Goal: Task Accomplishment & Management: Manage account settings

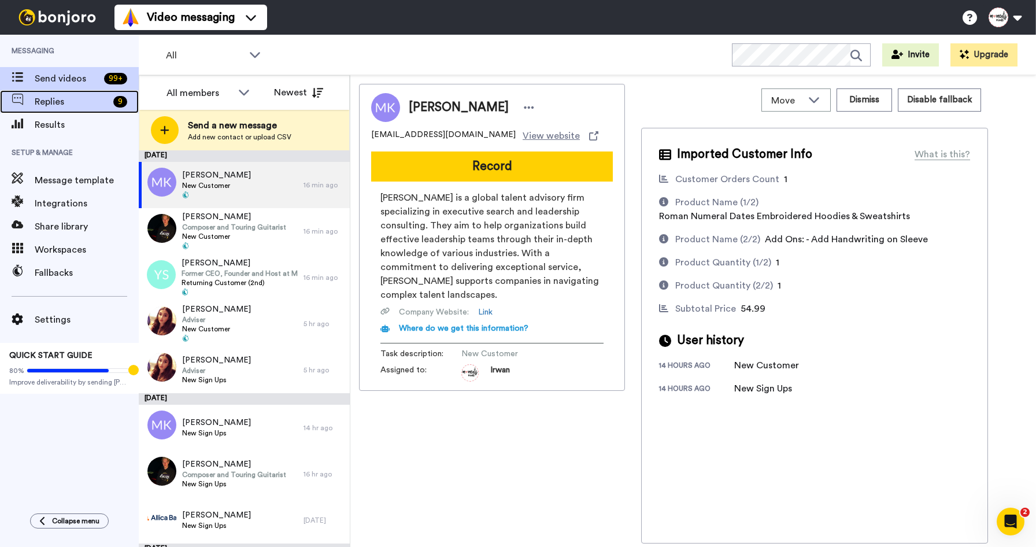
click at [78, 102] on span "Replies" at bounding box center [72, 102] width 74 height 14
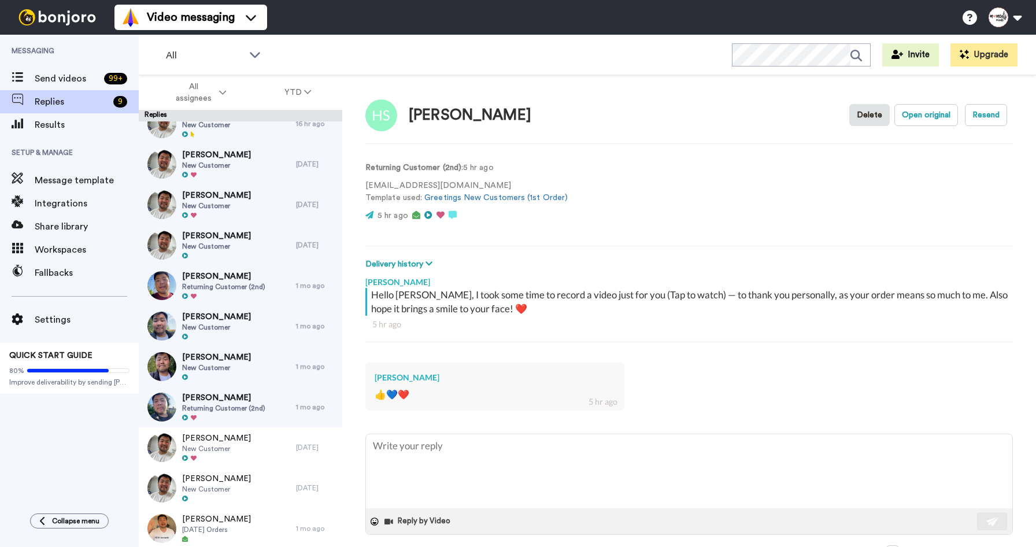
scroll to position [56, 0]
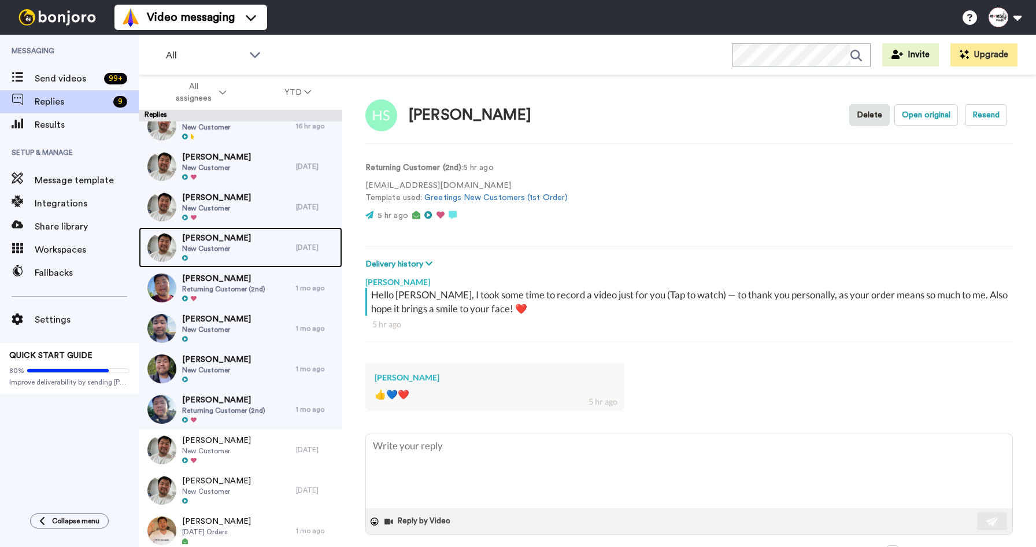
click at [252, 250] on div "Sue Grimwood New Customer" at bounding box center [217, 247] width 157 height 40
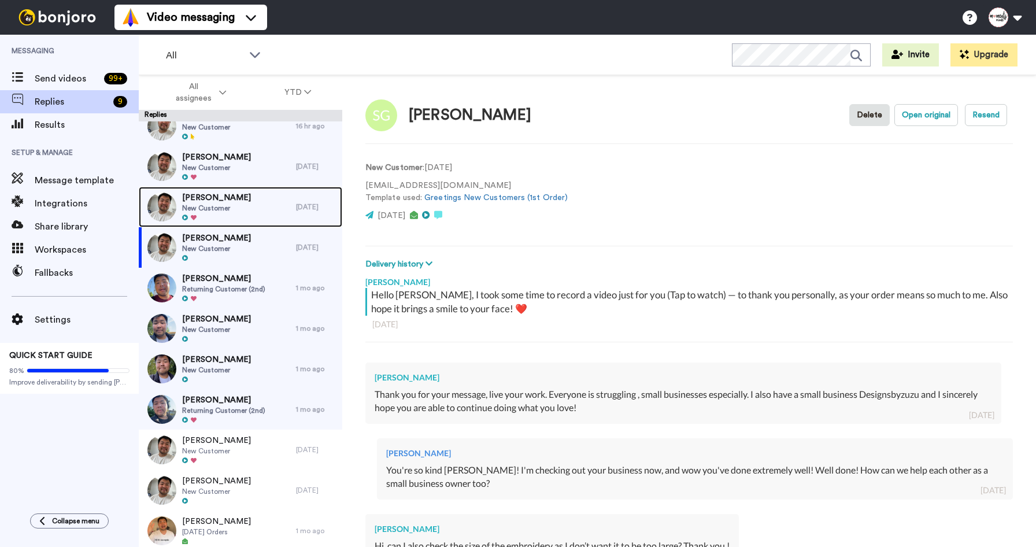
click at [251, 217] on div "Nicole Neeson New Customer" at bounding box center [217, 207] width 157 height 40
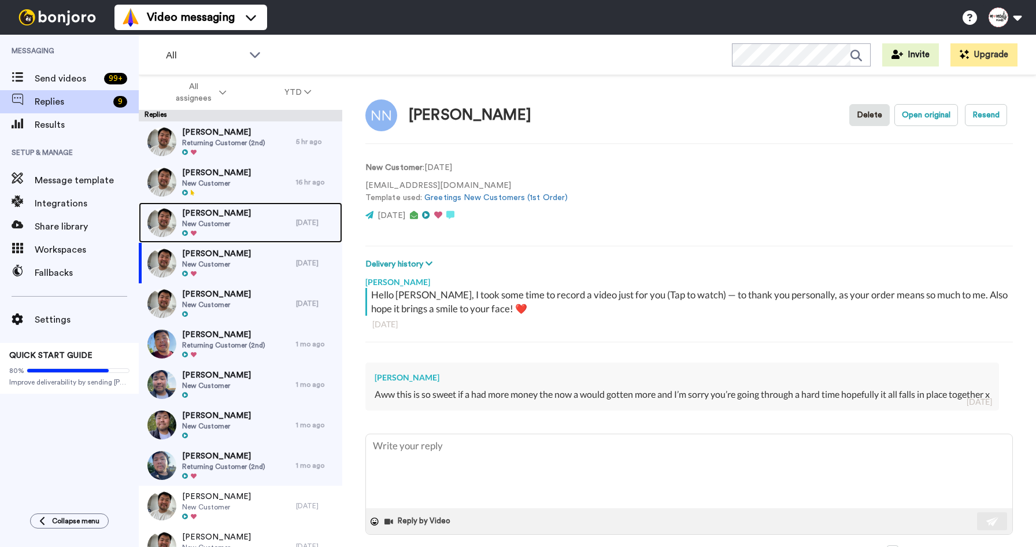
click at [240, 233] on div "Jayden Doades New Customer" at bounding box center [217, 222] width 157 height 40
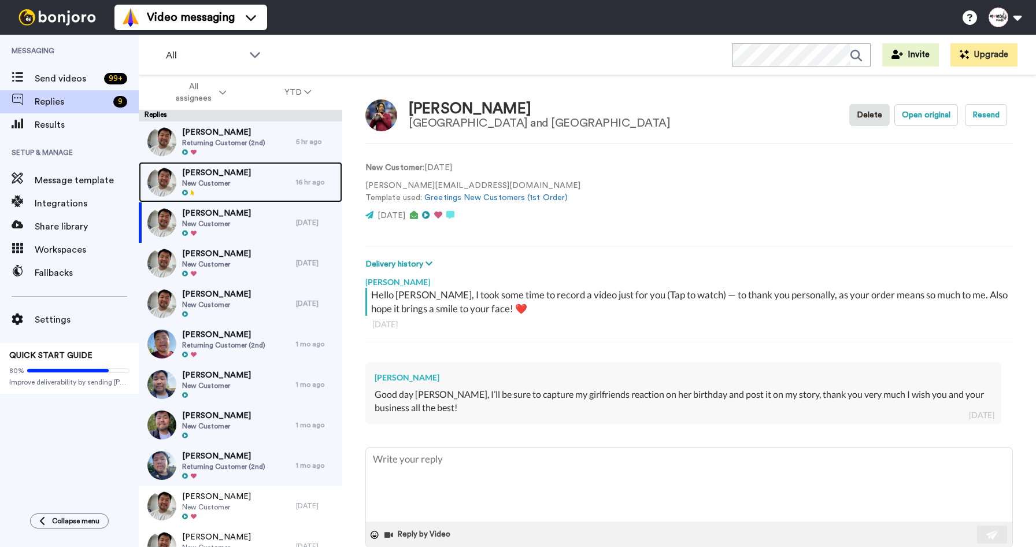
click at [239, 191] on div "Maria Solis New Customer" at bounding box center [217, 182] width 157 height 40
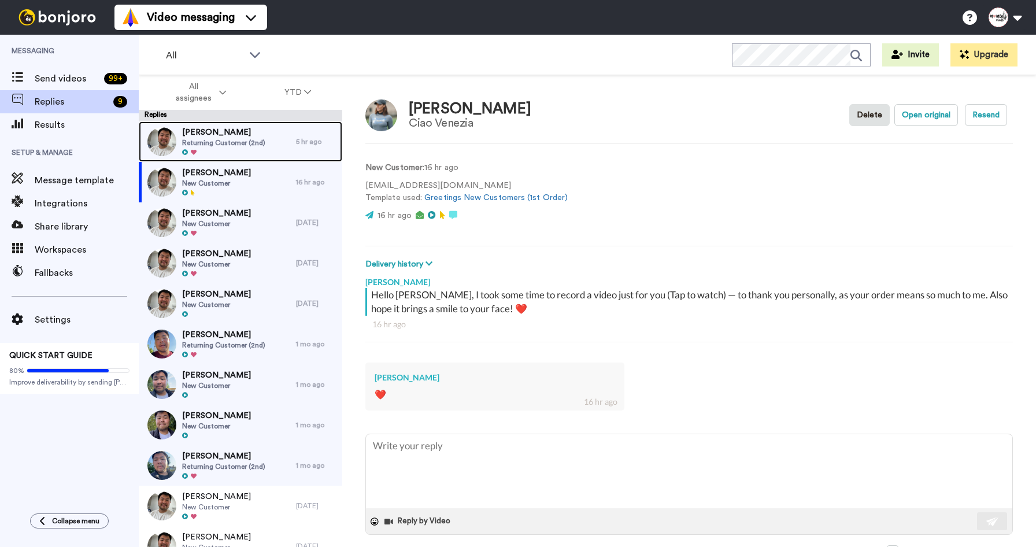
click at [241, 142] on span "Returning Customer (2nd)" at bounding box center [223, 142] width 83 height 9
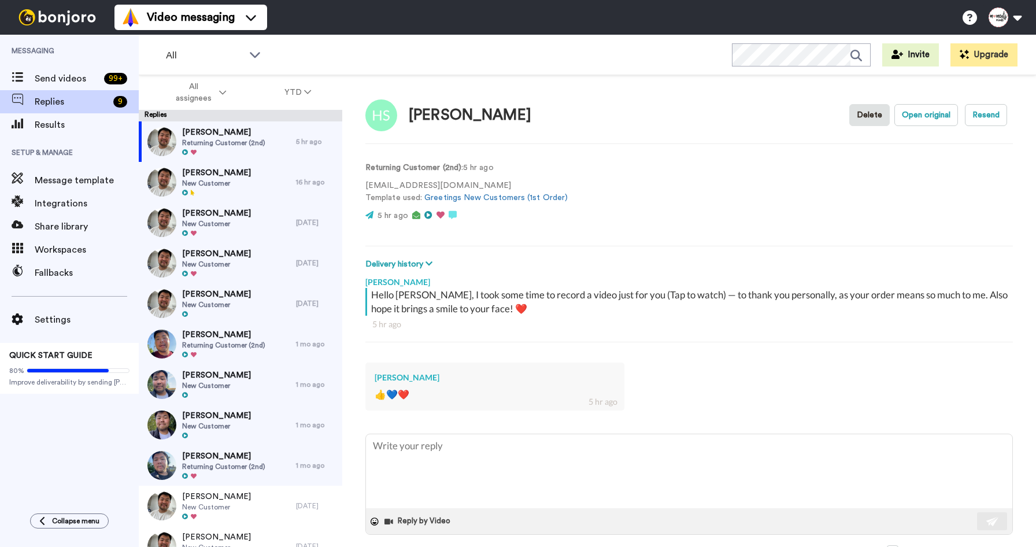
click at [749, 125] on div "Helena Seguenot Delete Open original Resend" at bounding box center [689, 115] width 648 height 34
type textarea "x"
